Goal: Check status

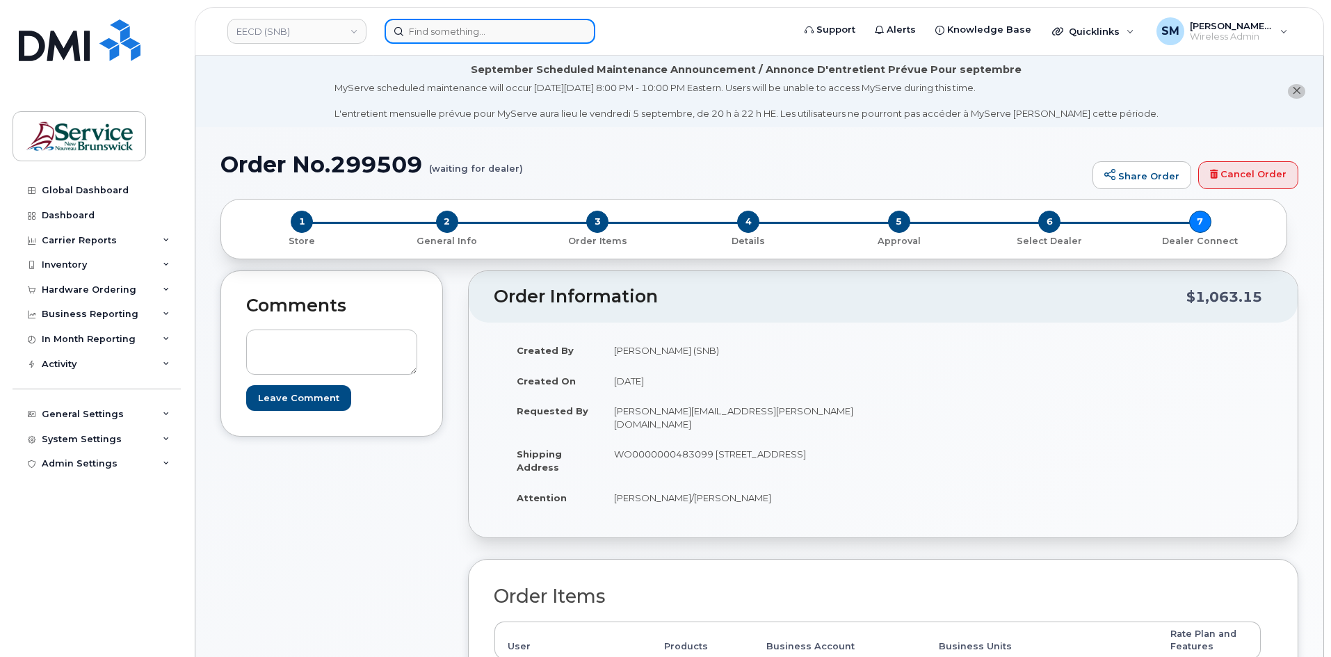
click at [484, 27] on input at bounding box center [490, 31] width 211 height 25
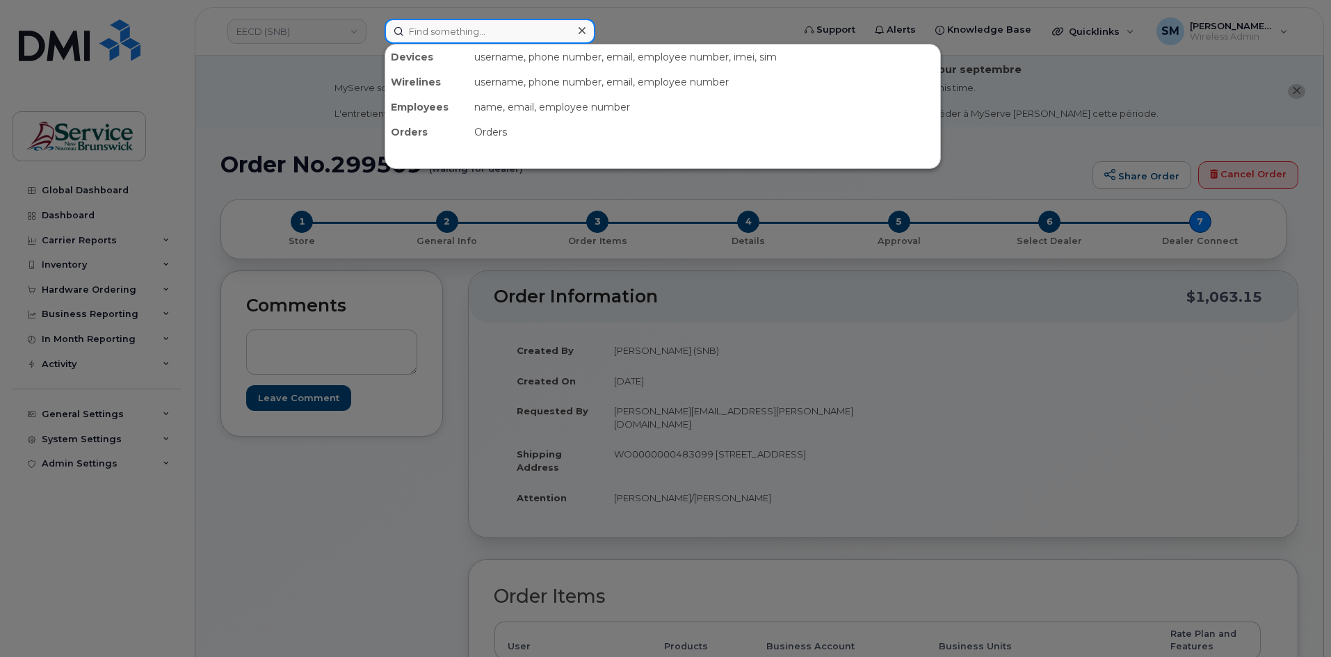
paste input "299365"
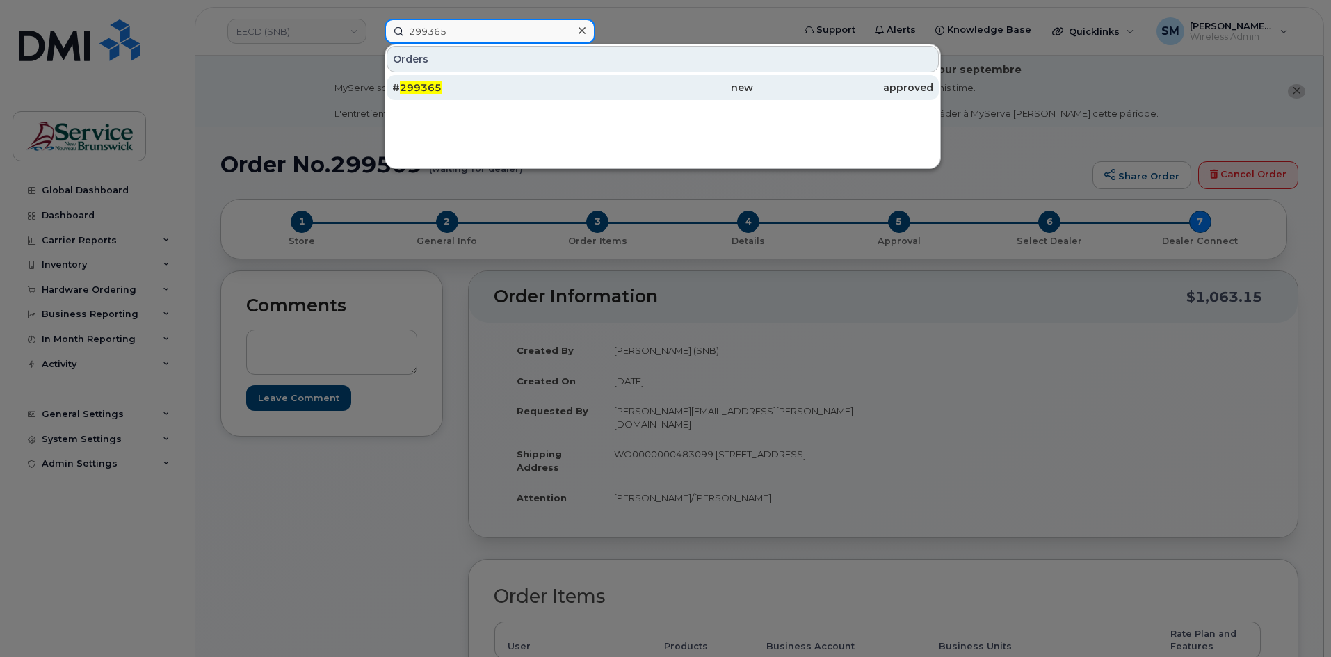
type input "299365"
click at [495, 86] on div "# 299365" at bounding box center [482, 88] width 180 height 14
